Goal: Find contact information: Find contact information

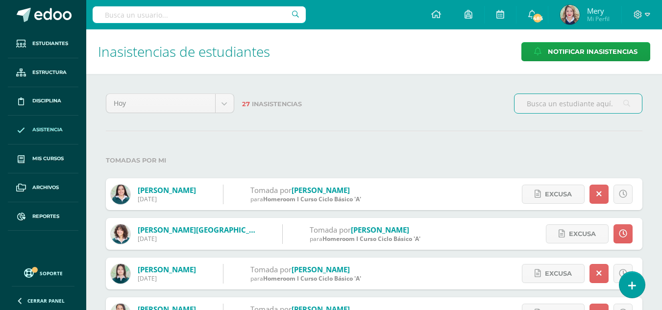
click at [184, 16] on input "text" at bounding box center [199, 14] width 213 height 17
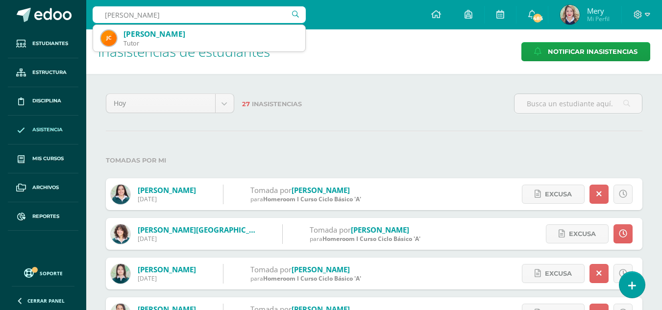
type input "lourdes orozco"
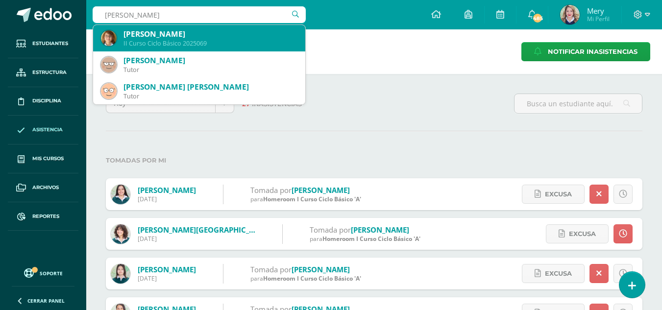
click at [189, 28] on div "Lourdes Sophie Orozco Pérez II Curso Ciclo Básico 2025069" at bounding box center [199, 38] width 196 height 26
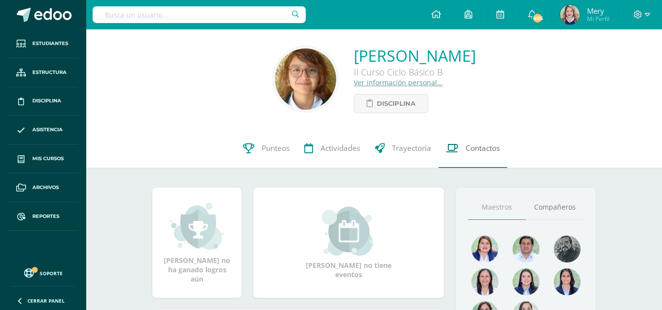
click at [496, 150] on span "Contactos" at bounding box center [482, 148] width 34 height 10
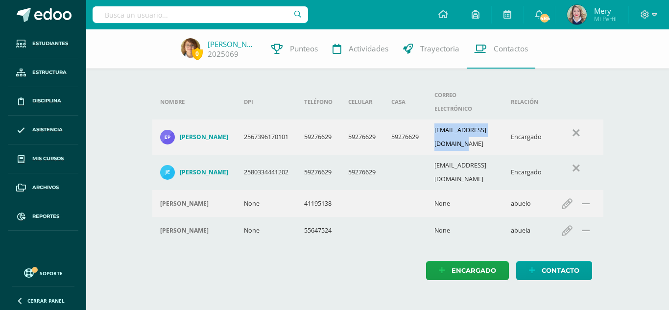
drag, startPoint x: 442, startPoint y: 125, endPoint x: 521, endPoint y: 119, distance: 79.1
click at [503, 120] on td "lajardineriagt@gmail.com" at bounding box center [465, 137] width 76 height 35
copy td "lajardineriagt@gmail.com"
